Goal: Book appointment/travel/reservation

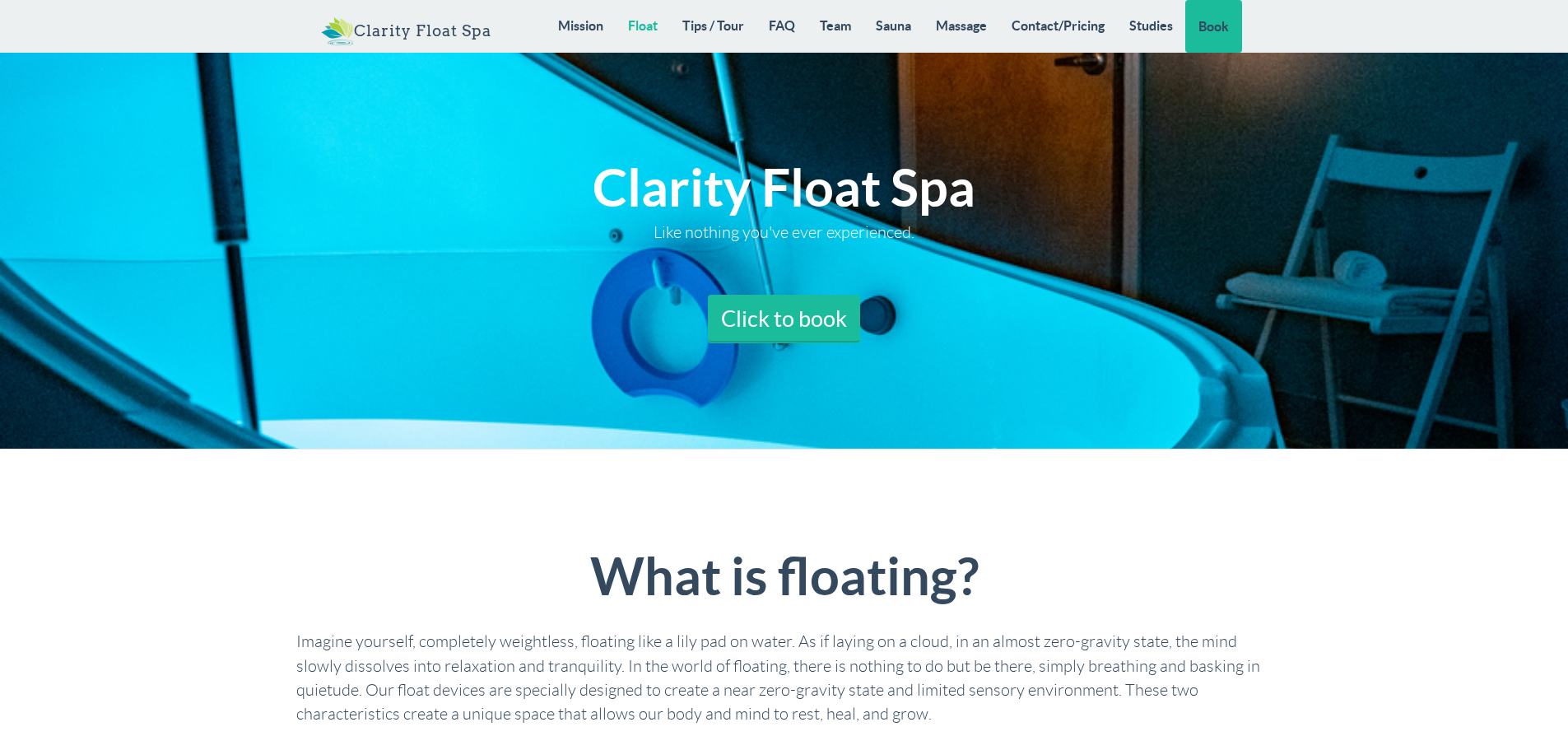
click at [644, 21] on link "Float" at bounding box center [642, 25] width 55 height 51
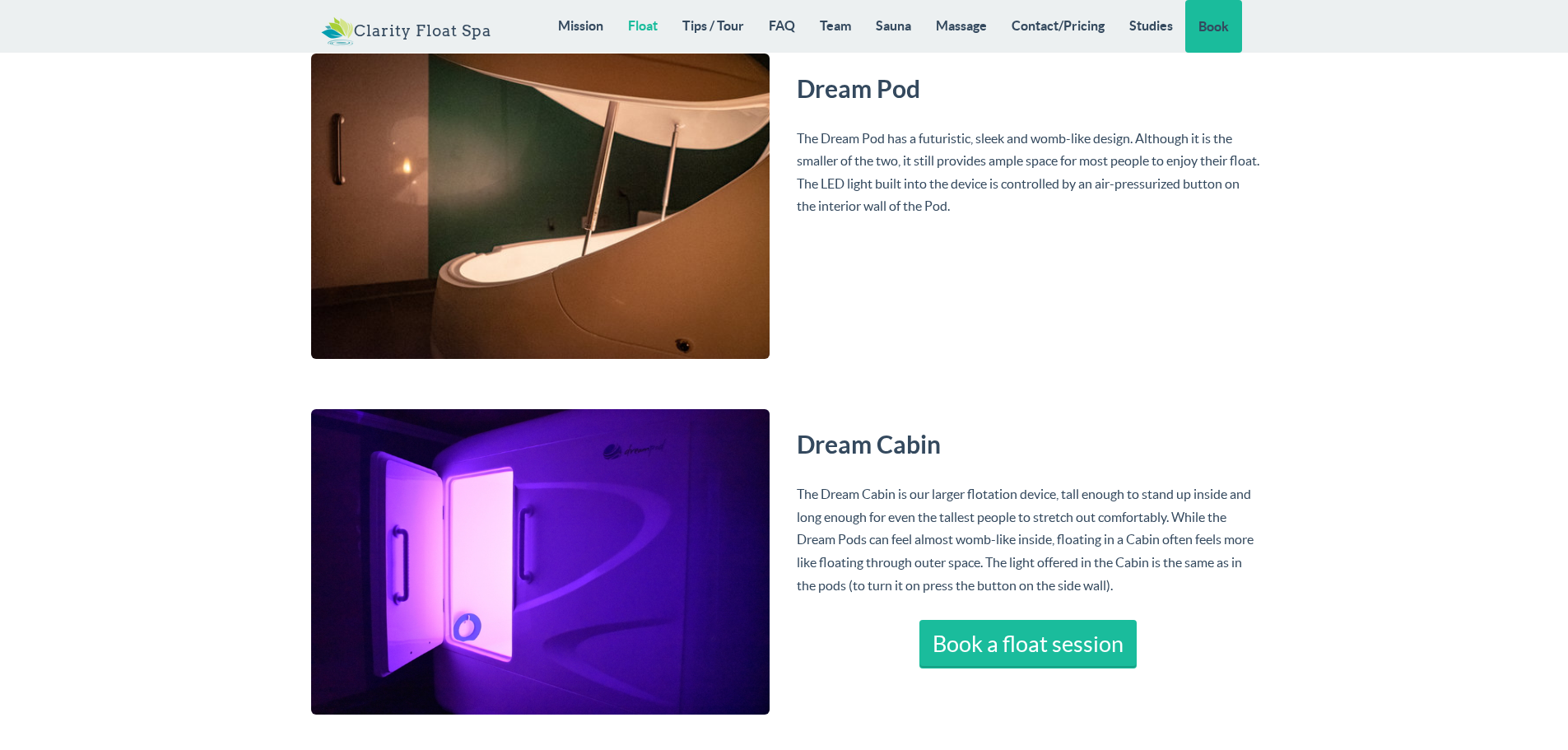
scroll to position [3199, 0]
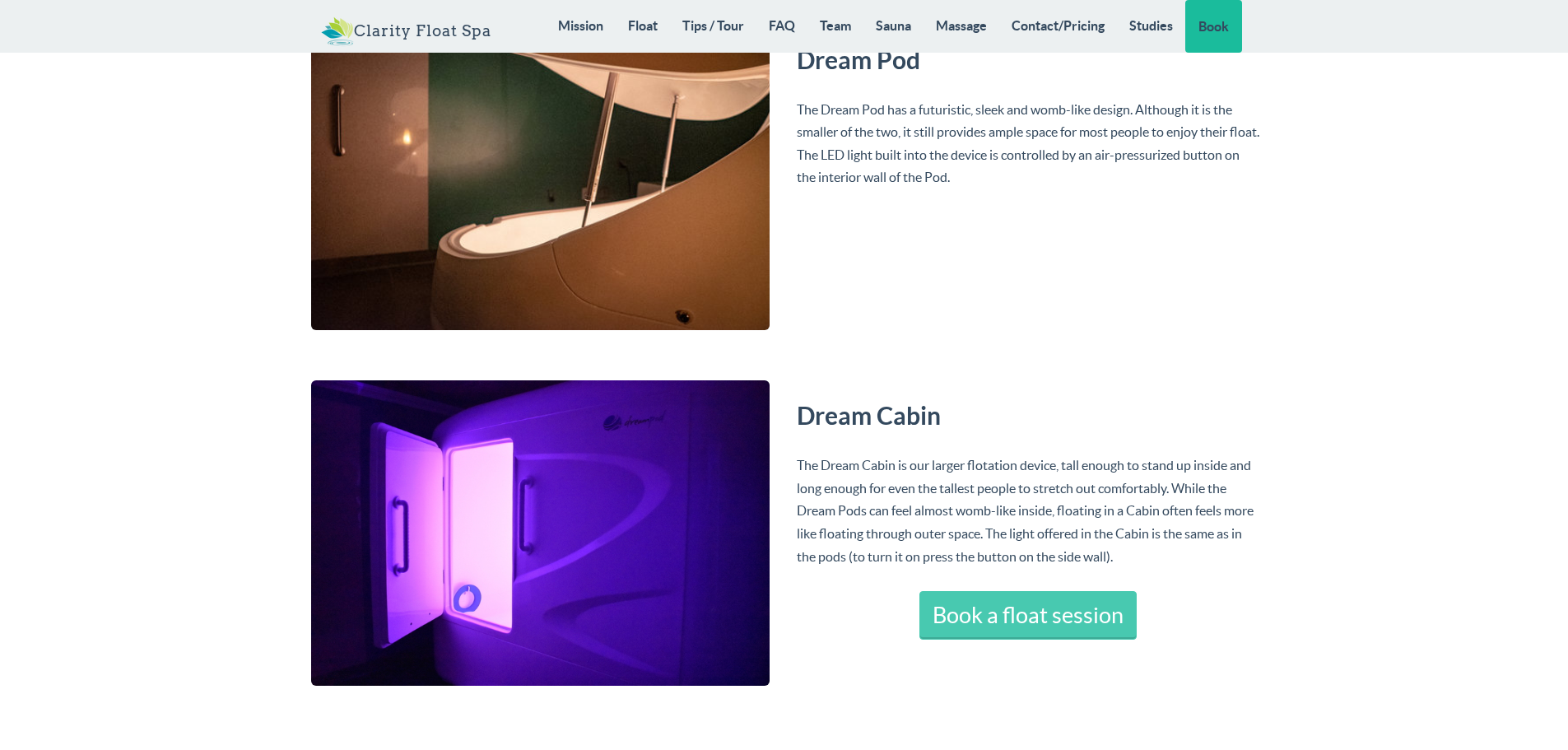
click at [1002, 612] on link "Book a float session" at bounding box center [1027, 616] width 217 height 49
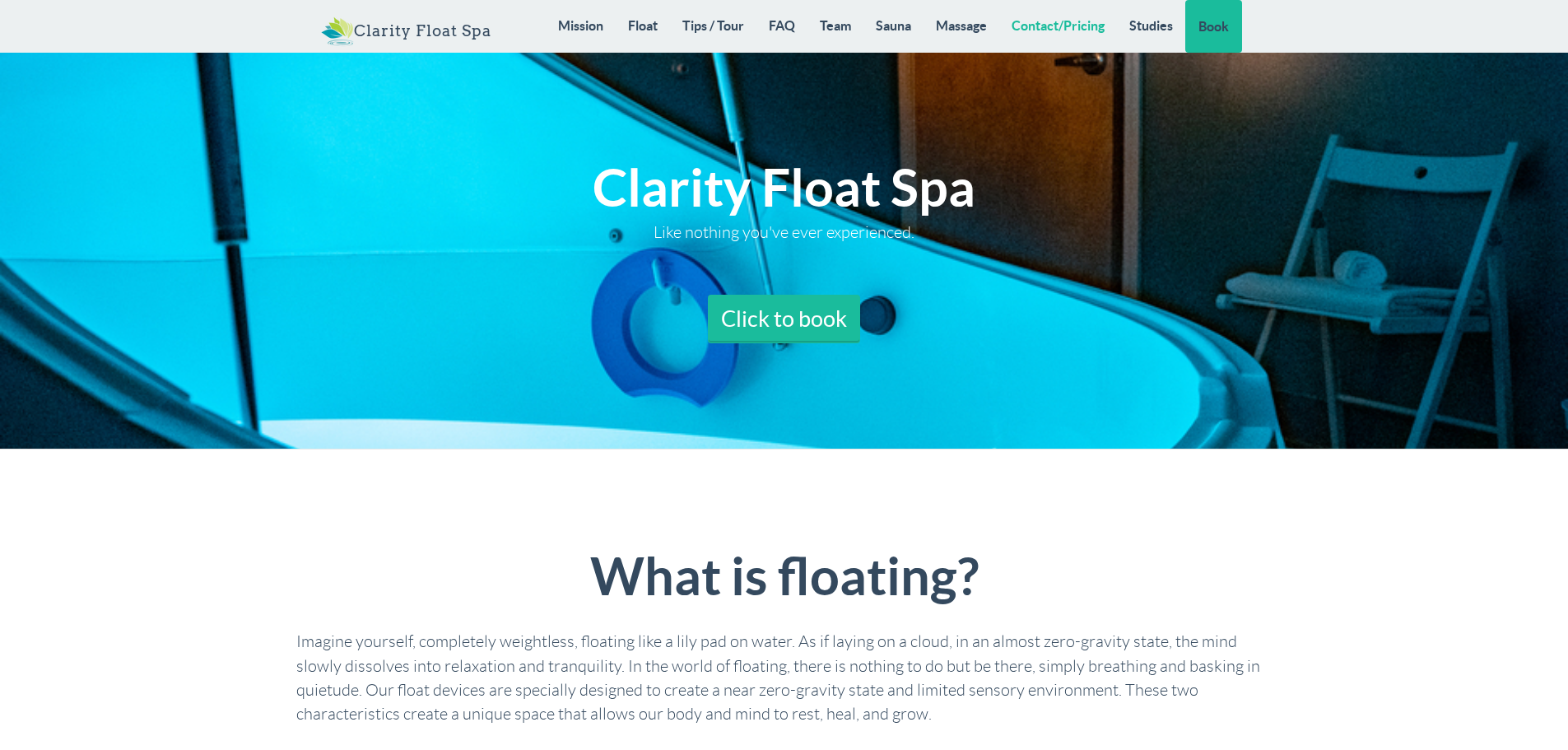
drag, startPoint x: 1060, startPoint y: 26, endPoint x: 1065, endPoint y: 272, distance: 246.1
click at [1060, 26] on link "Contact/Pricing" at bounding box center [1059, 25] width 118 height 51
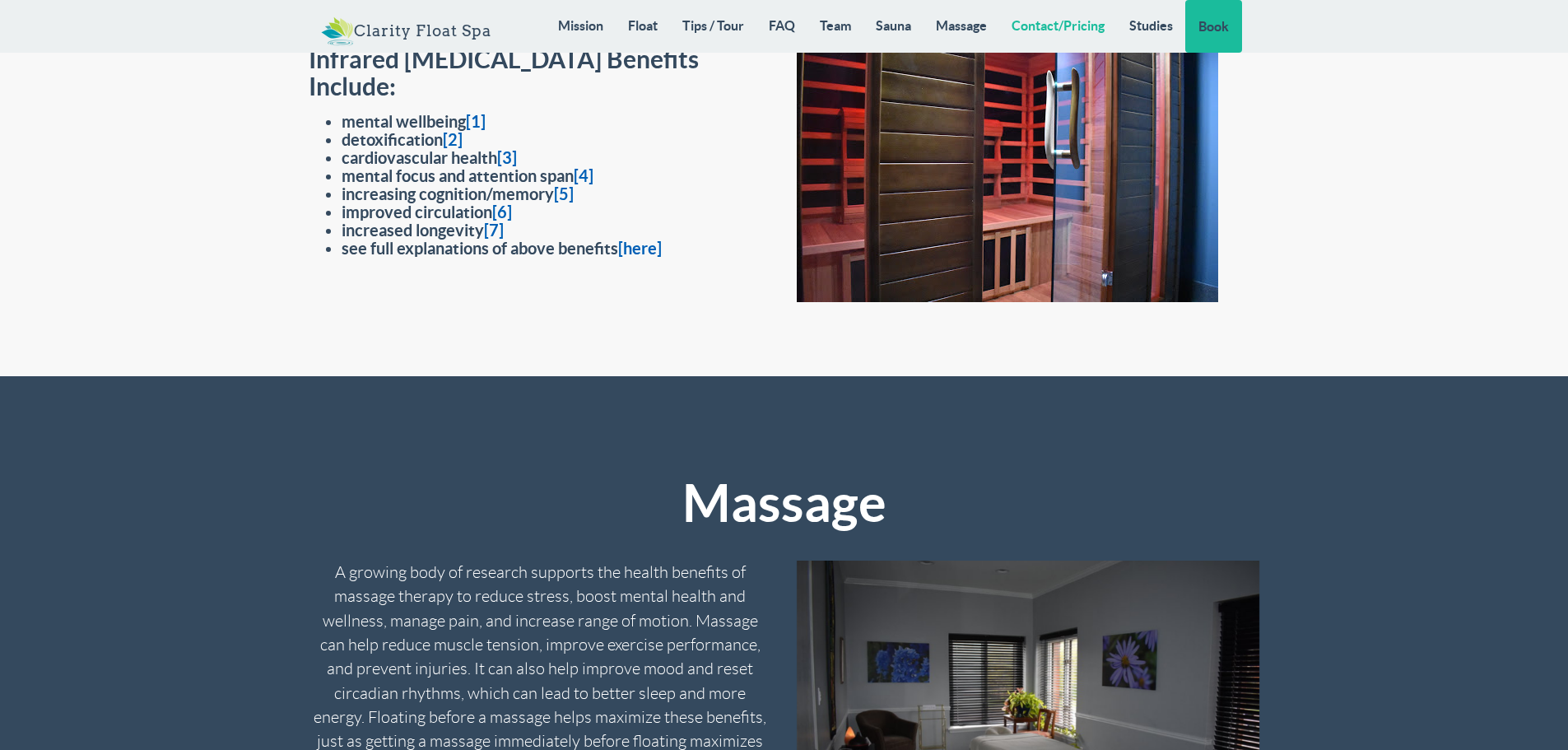
scroll to position [13213, 0]
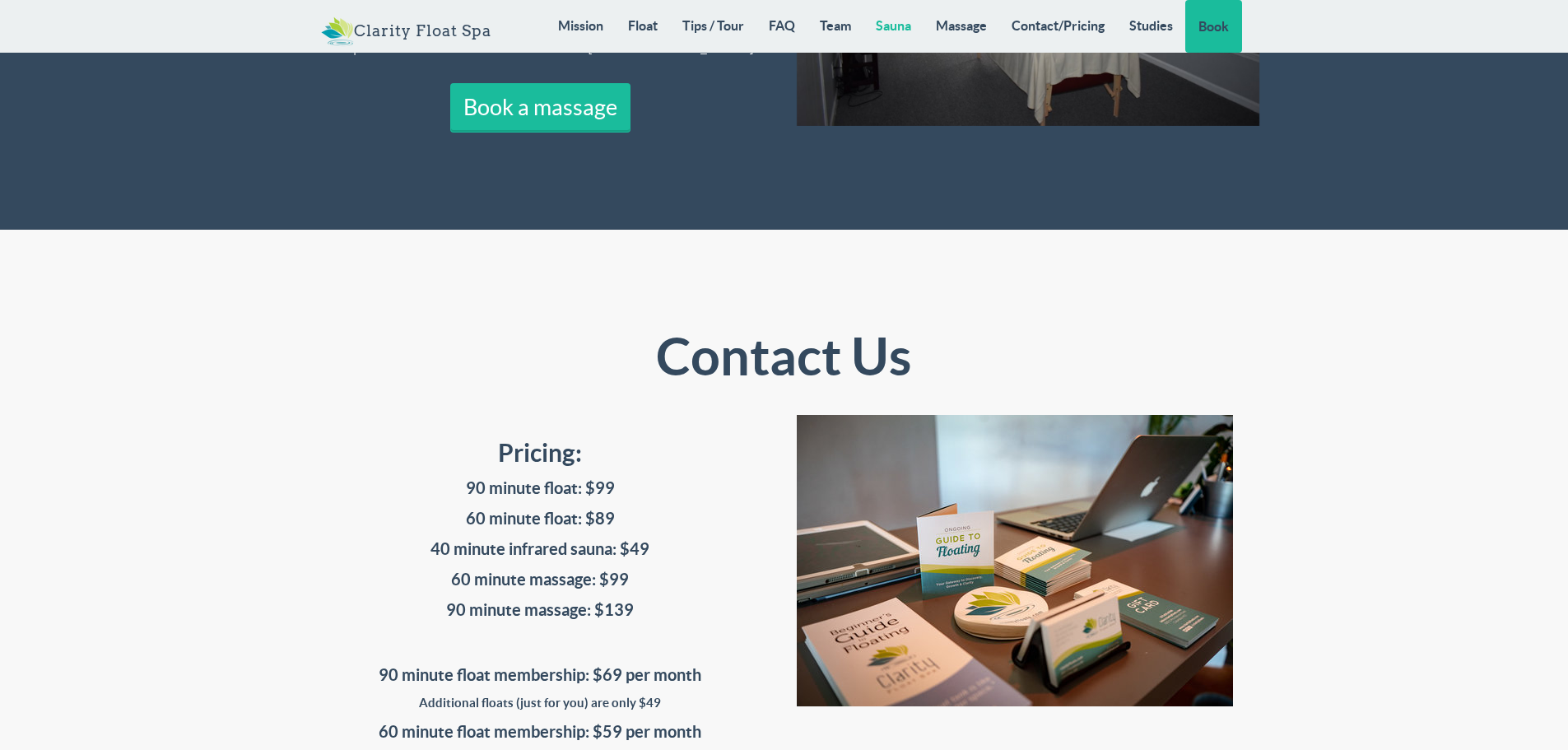
click at [896, 28] on link "Sauna" at bounding box center [893, 25] width 60 height 51
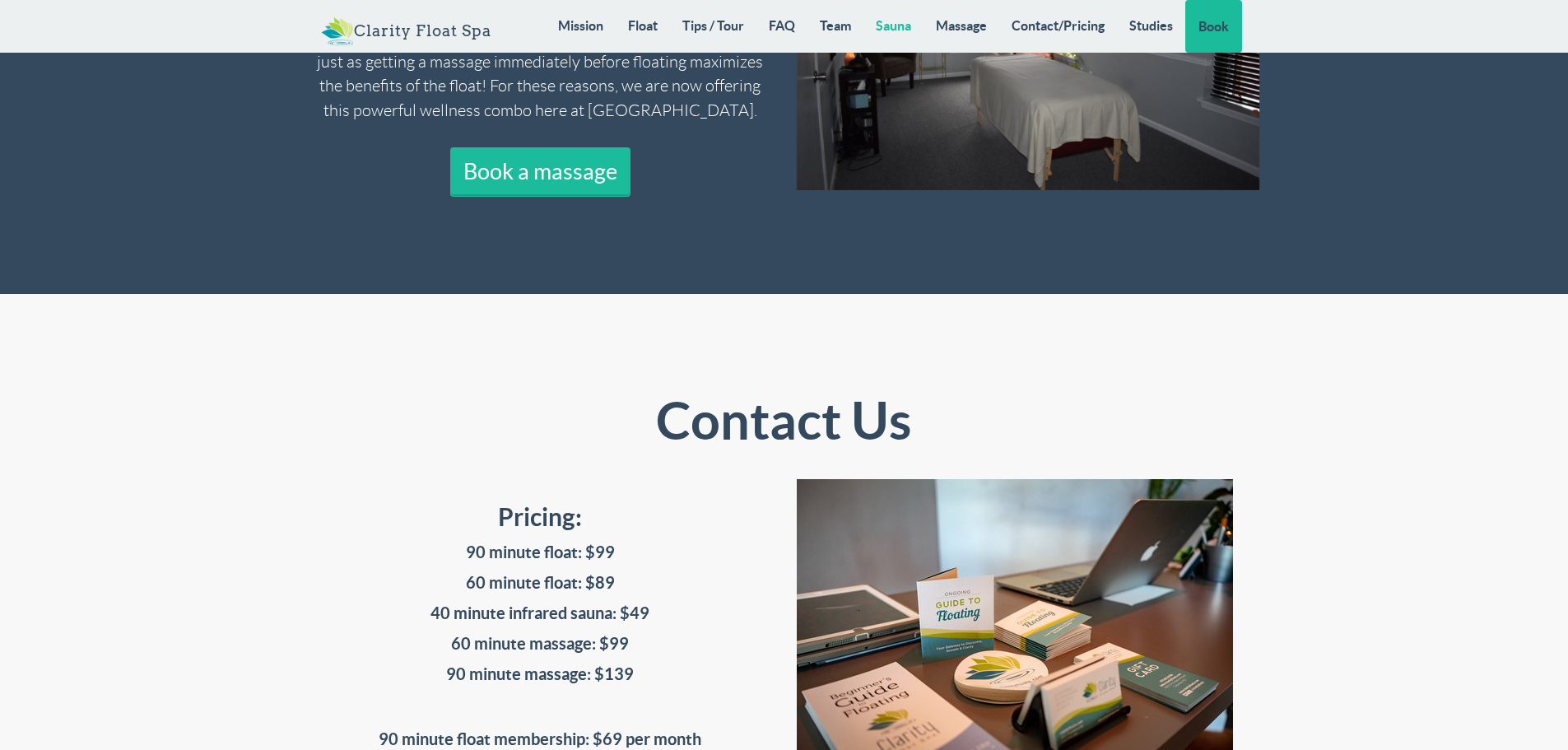
scroll to position [13169, 0]
